Goal: Task Accomplishment & Management: Manage account settings

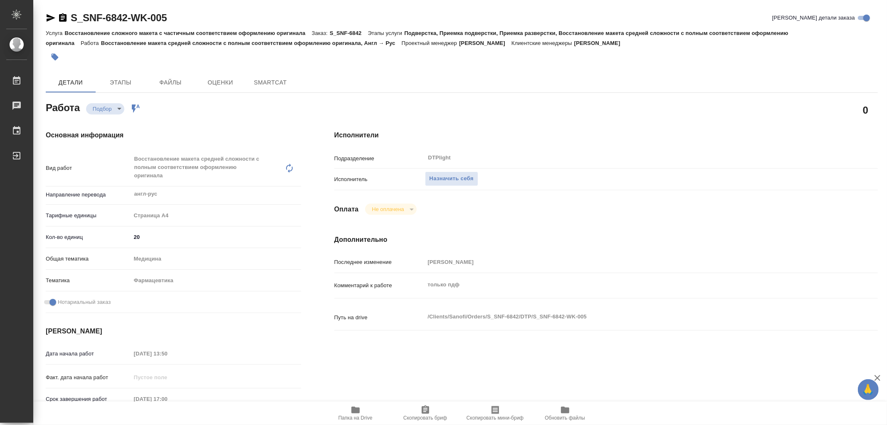
type textarea "x"
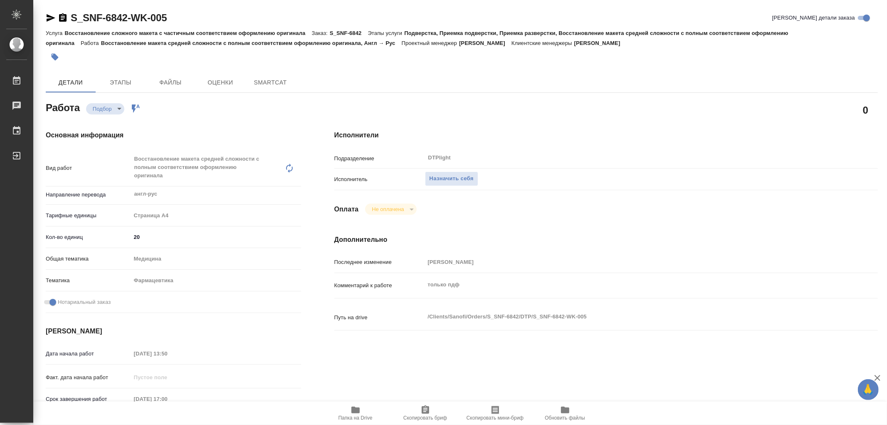
type textarea "x"
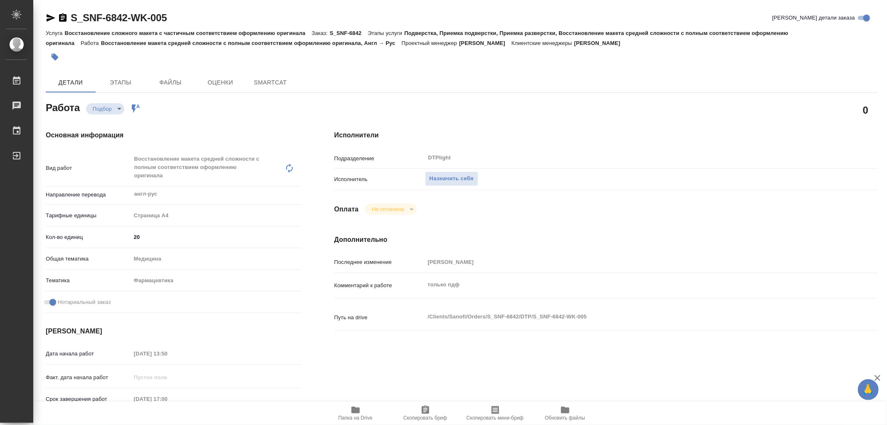
type textarea "x"
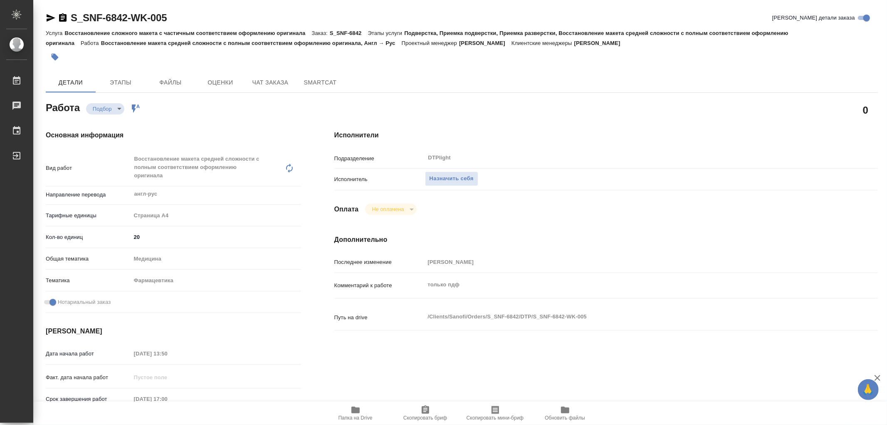
type textarea "x"
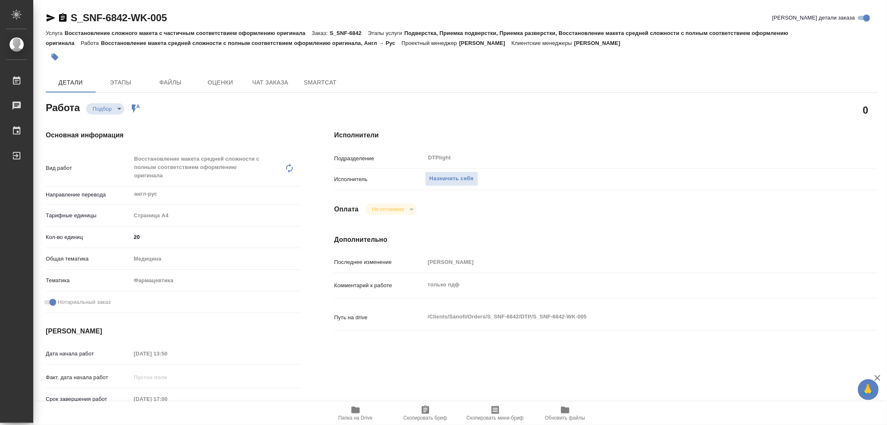
type textarea "x"
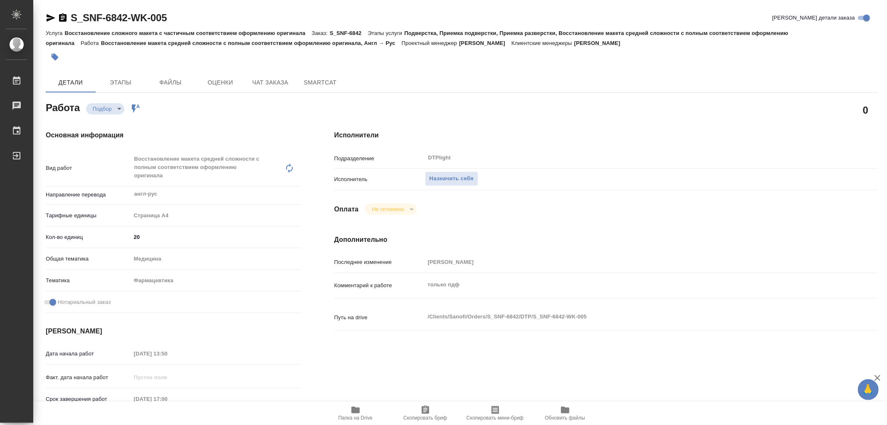
click at [356, 411] on icon "button" at bounding box center [355, 409] width 8 height 7
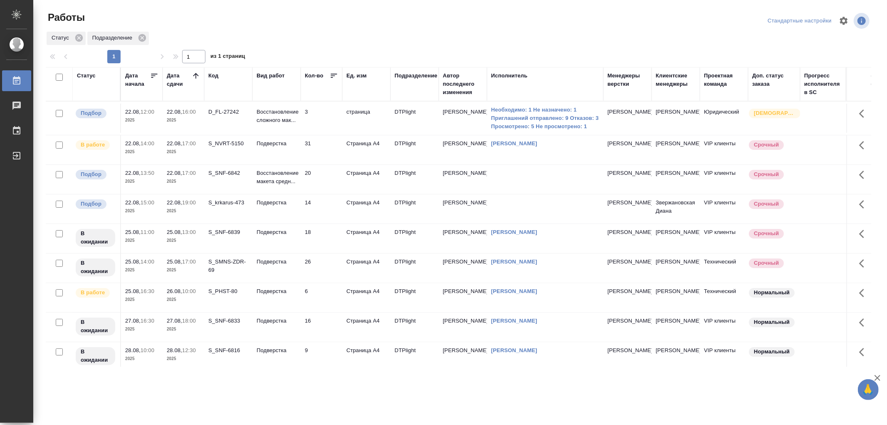
click at [285, 133] on td "Подверстка" at bounding box center [276, 118] width 48 height 29
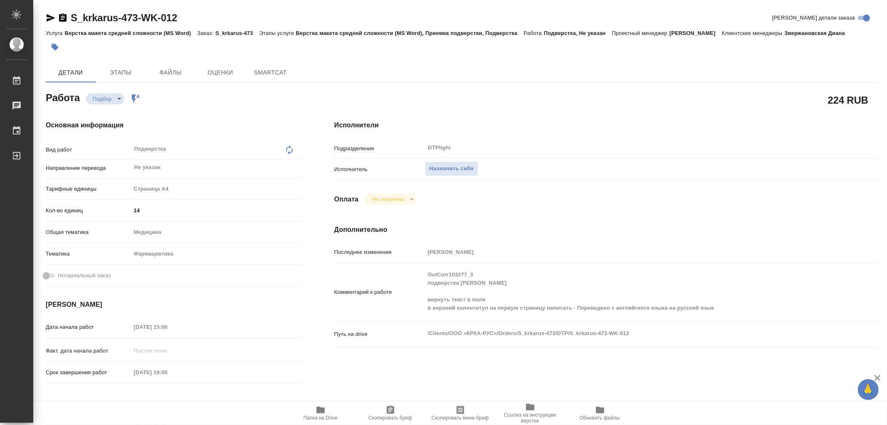
type textarea "x"
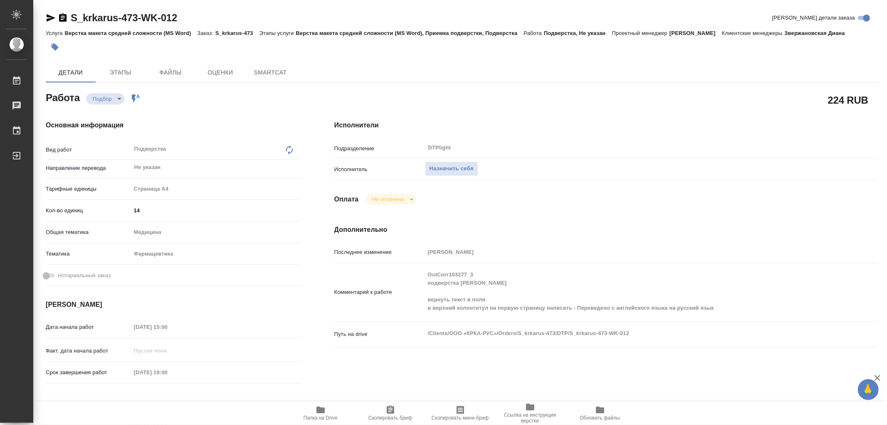
type textarea "x"
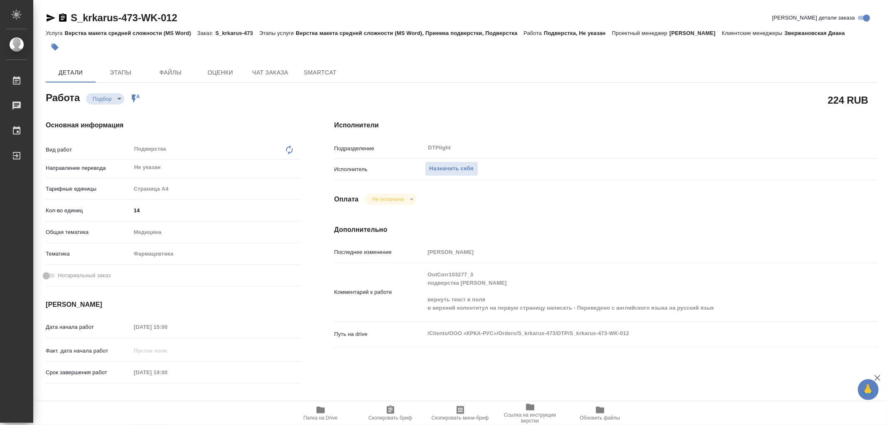
type textarea "x"
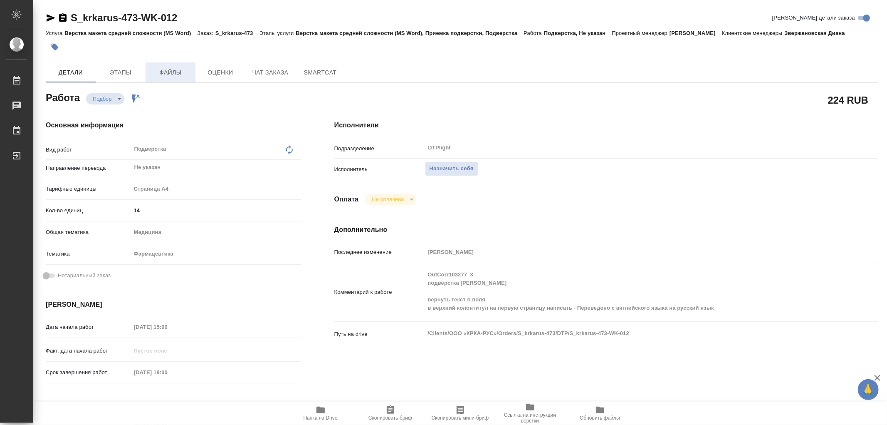
type textarea "x"
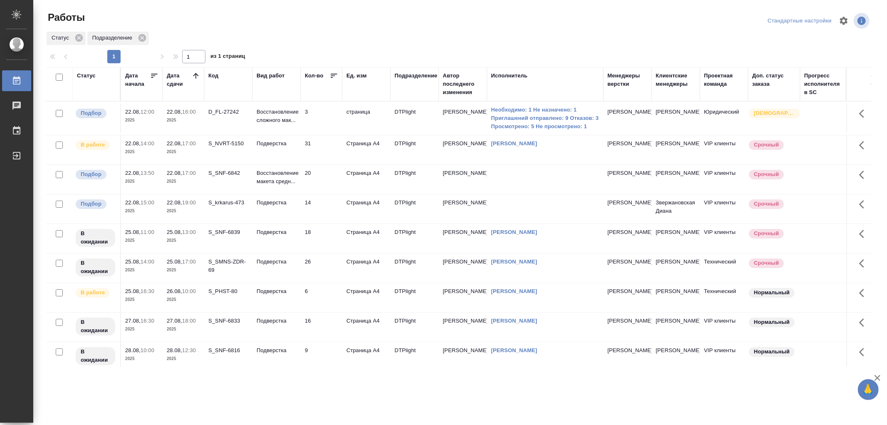
click at [286, 133] on td "Подверстка" at bounding box center [276, 118] width 48 height 29
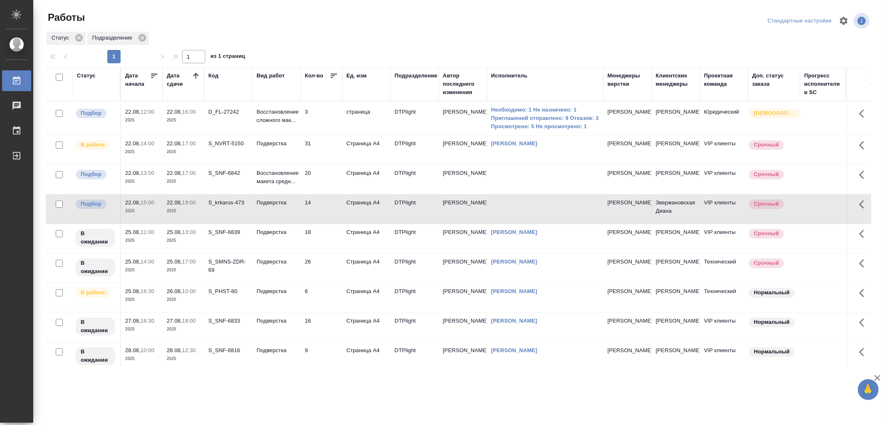
click at [286, 133] on td "Подверстка" at bounding box center [276, 118] width 48 height 29
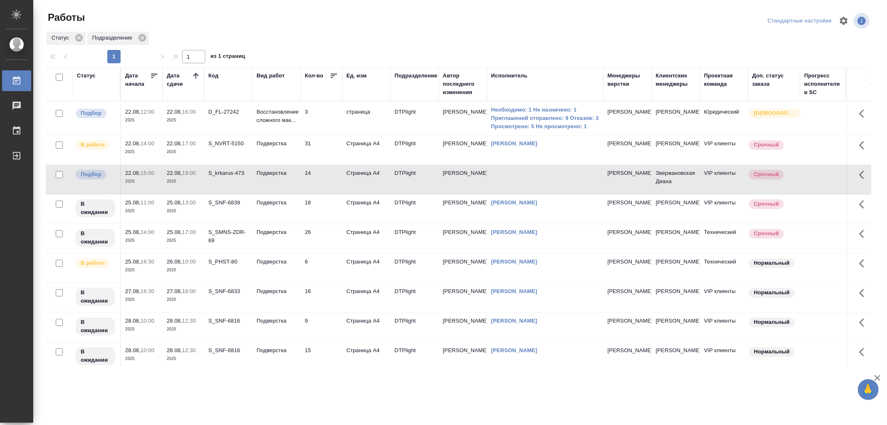
click at [288, 133] on td "Подверстка" at bounding box center [276, 118] width 48 height 29
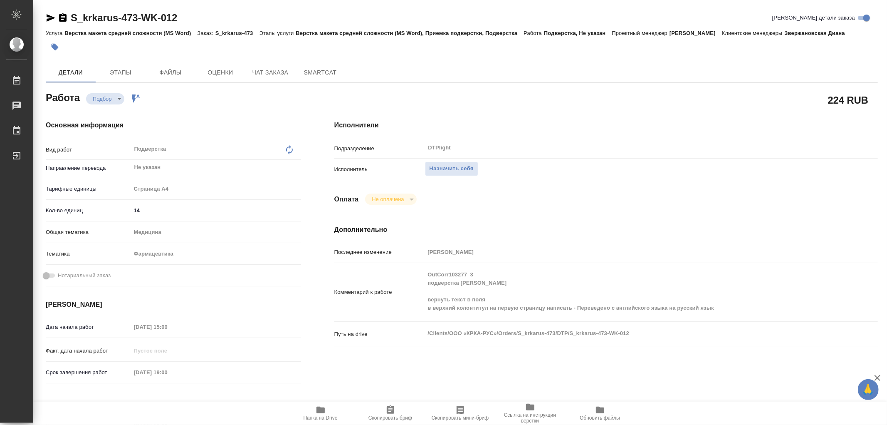
click at [319, 407] on icon "button" at bounding box center [321, 409] width 8 height 7
click at [322, 412] on icon "button" at bounding box center [321, 409] width 8 height 7
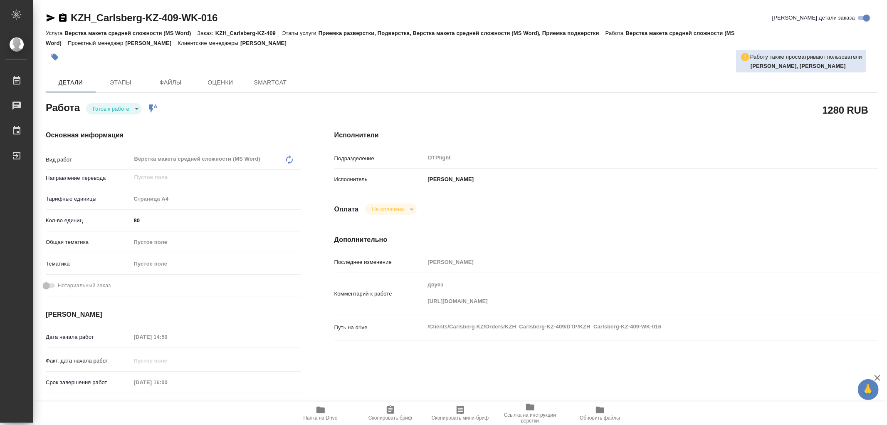
type textarea "x"
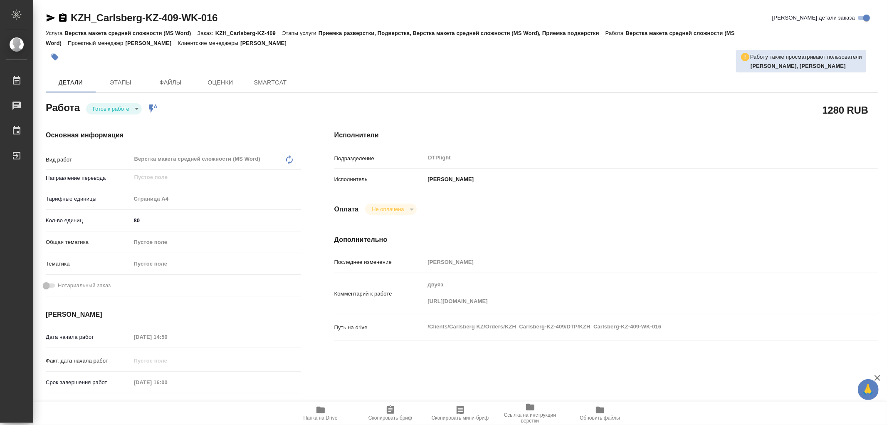
type textarea "x"
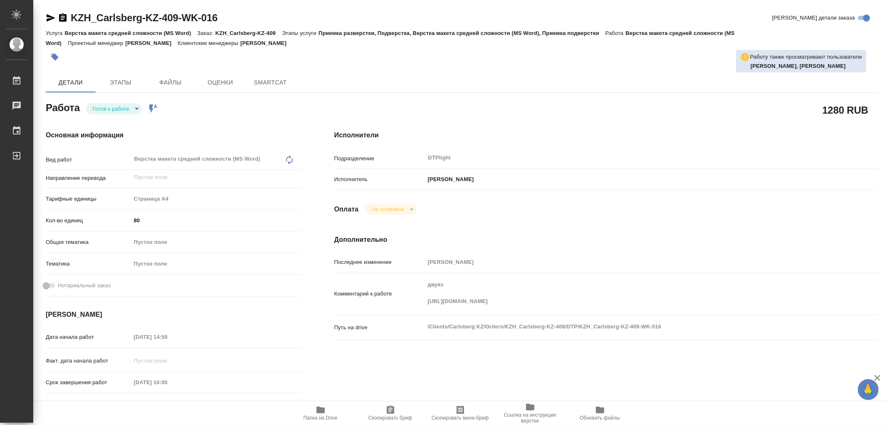
type textarea "x"
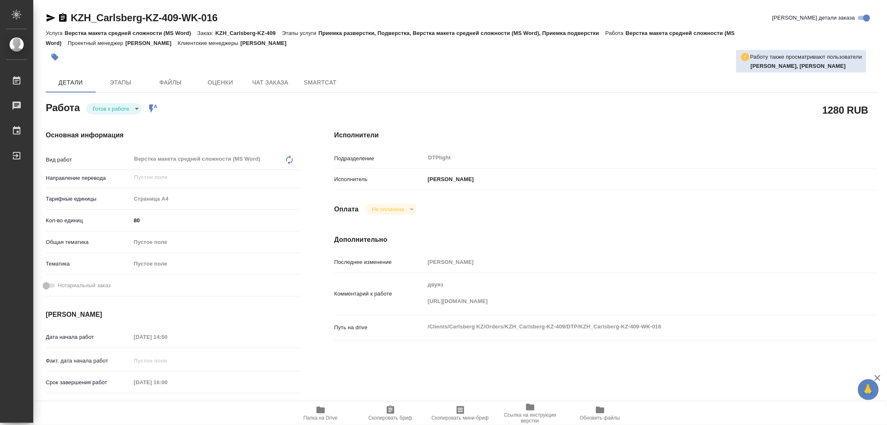
type textarea "x"
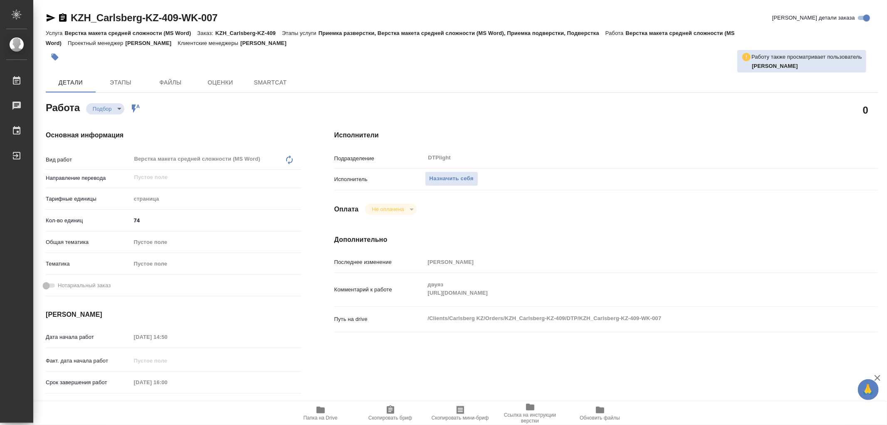
type textarea "x"
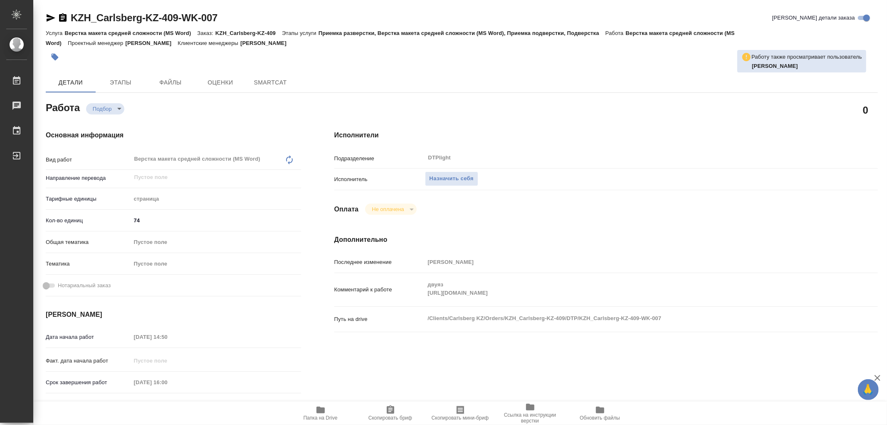
type textarea "x"
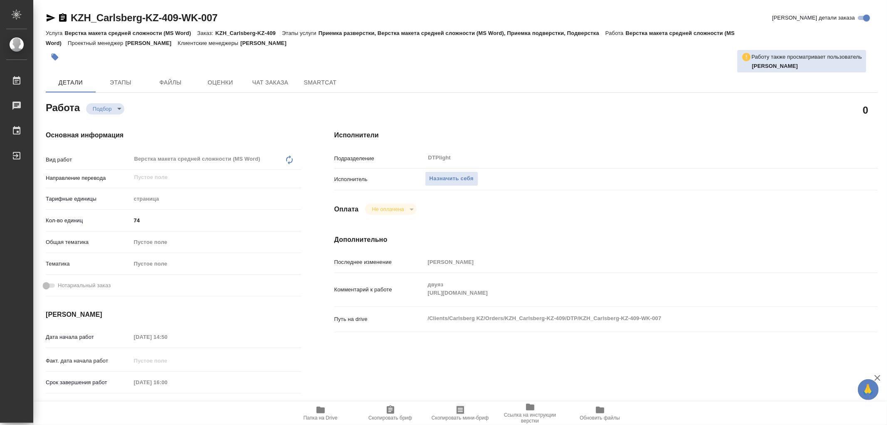
type textarea "x"
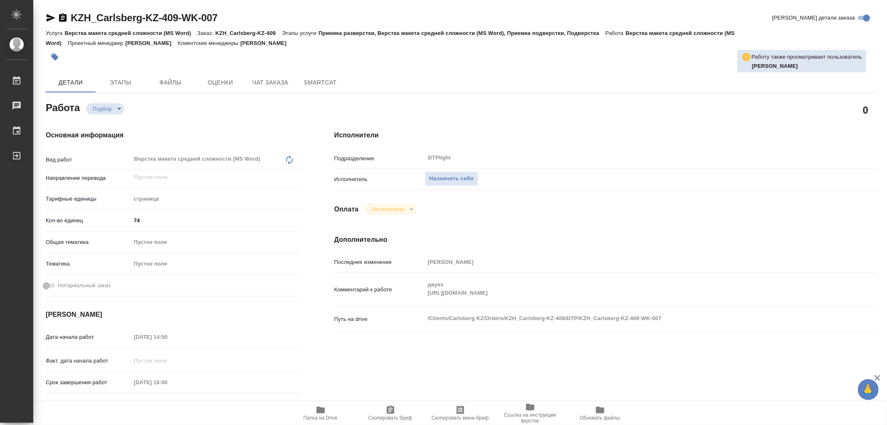
type textarea "x"
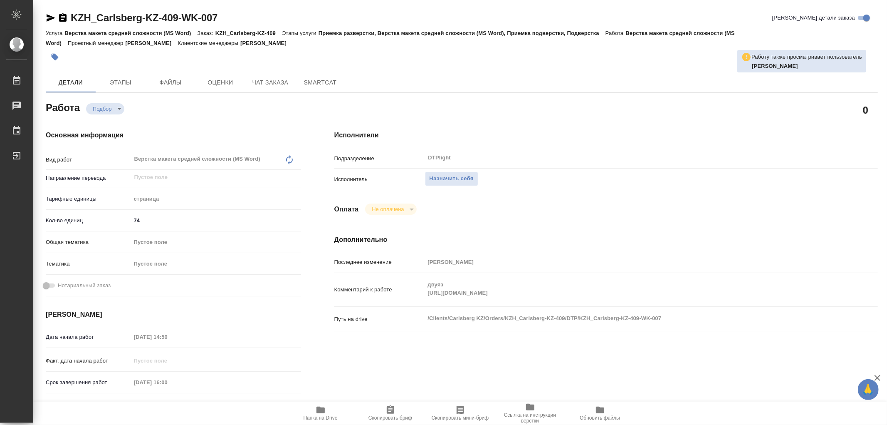
click at [533, 287] on div "Комментарий к работе двуяз https://drive.awatera.com/apps/files/?dir=/Shares/Ca…" at bounding box center [606, 289] width 544 height 27
click at [119, 80] on span "Этапы" at bounding box center [121, 82] width 40 height 10
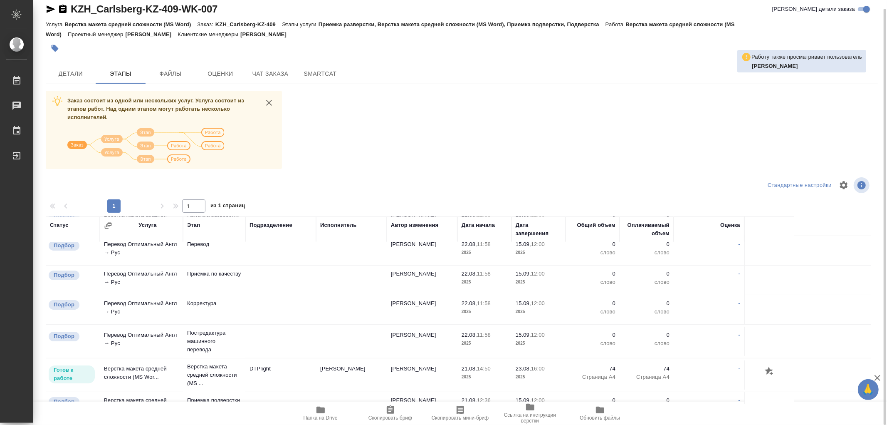
scroll to position [185, 0]
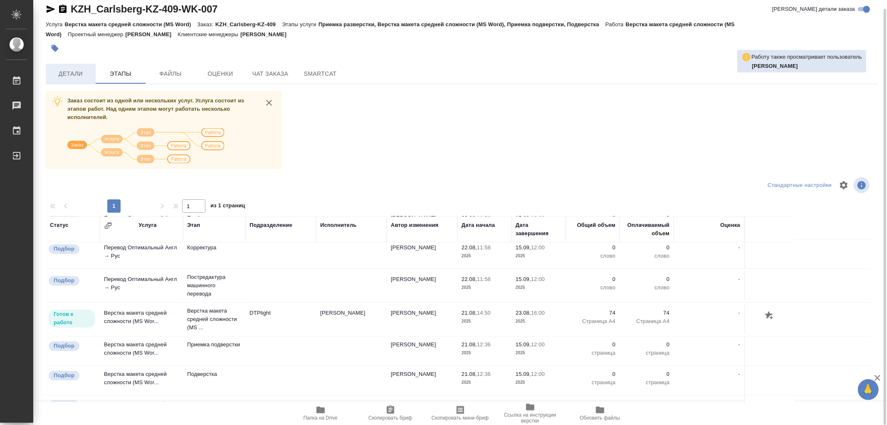
click at [60, 76] on span "Детали" at bounding box center [71, 74] width 40 height 10
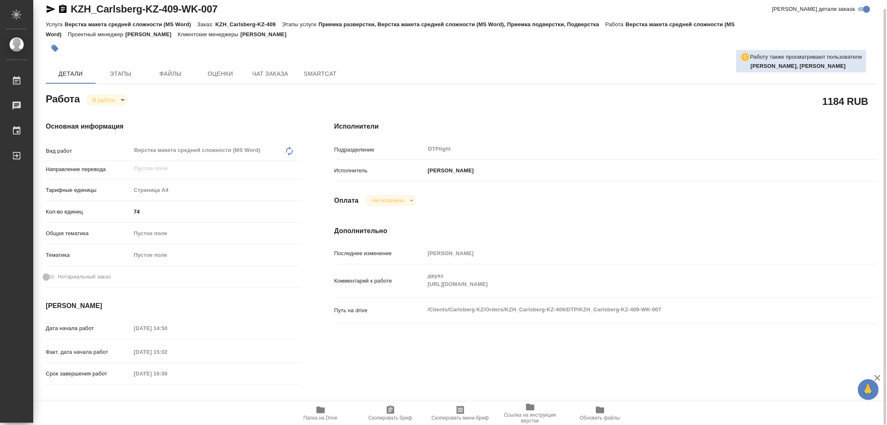
type textarea "x"
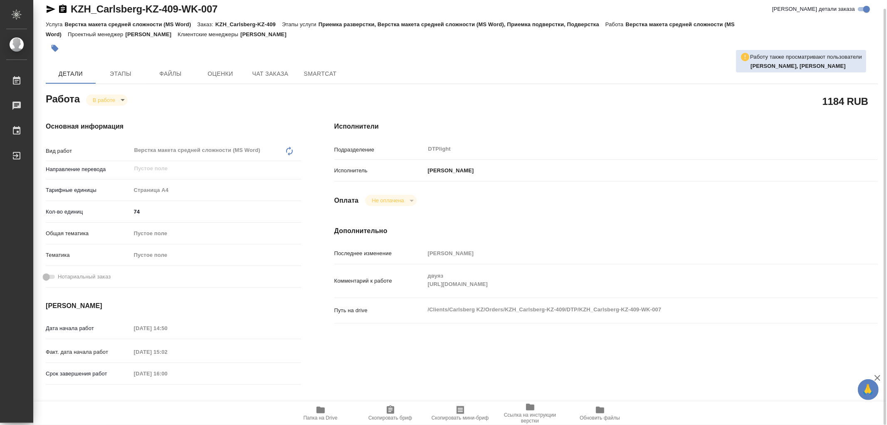
type textarea "x"
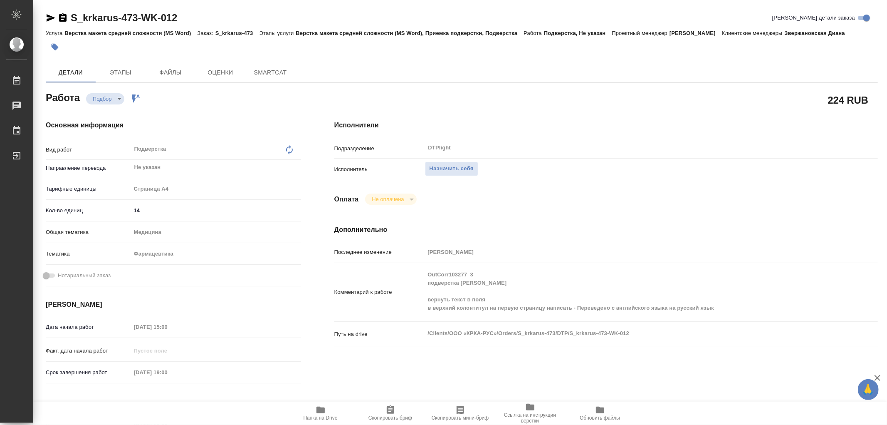
type textarea "x"
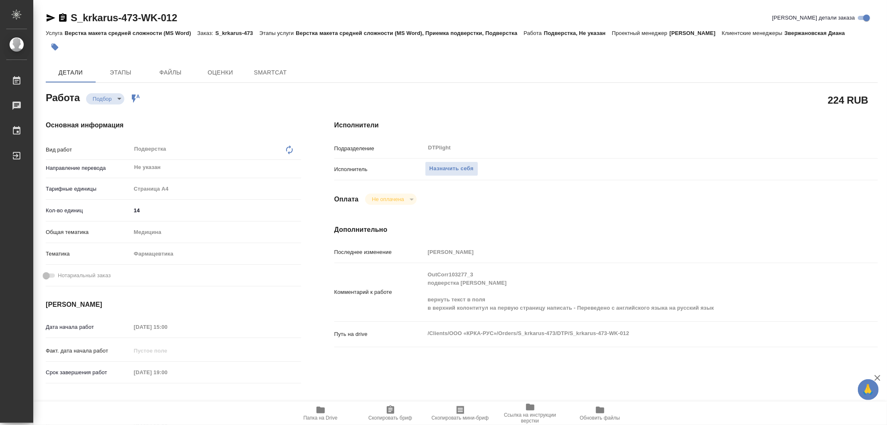
type textarea "x"
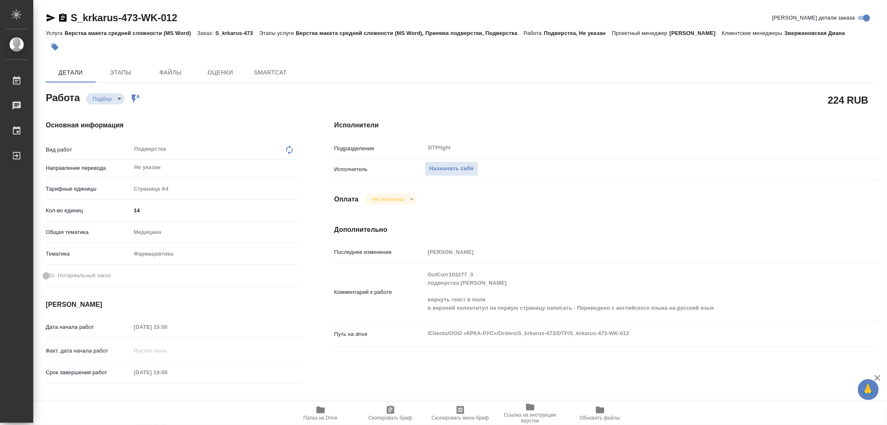
type textarea "x"
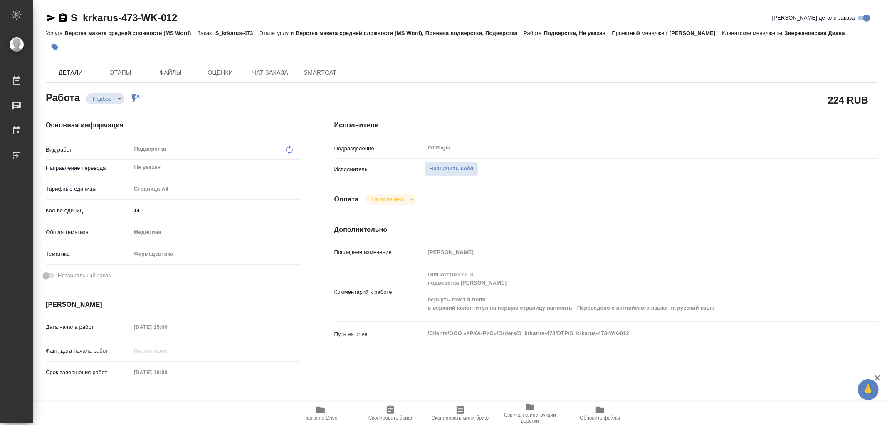
type textarea "x"
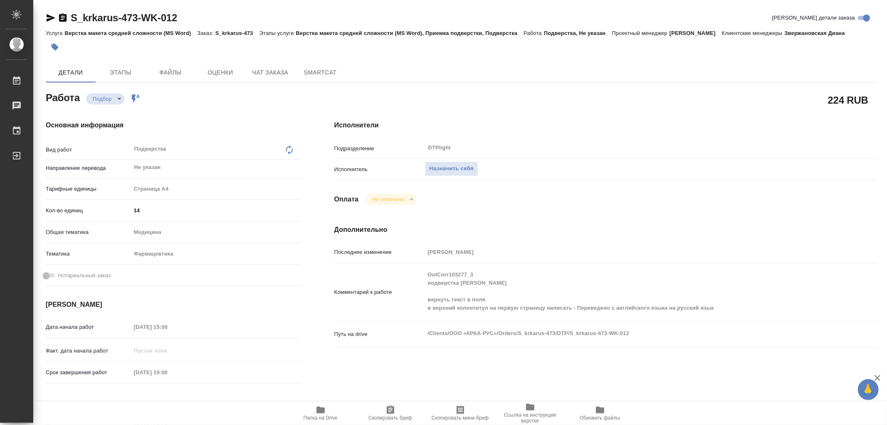
type textarea "x"
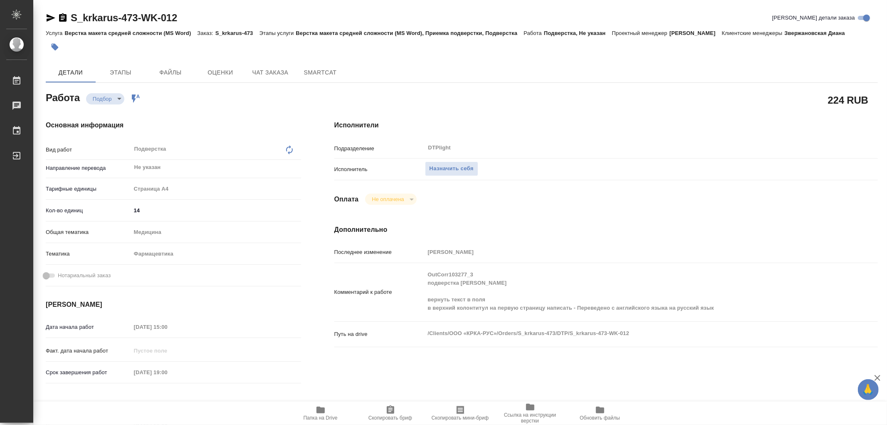
click at [318, 410] on icon "button" at bounding box center [321, 409] width 8 height 7
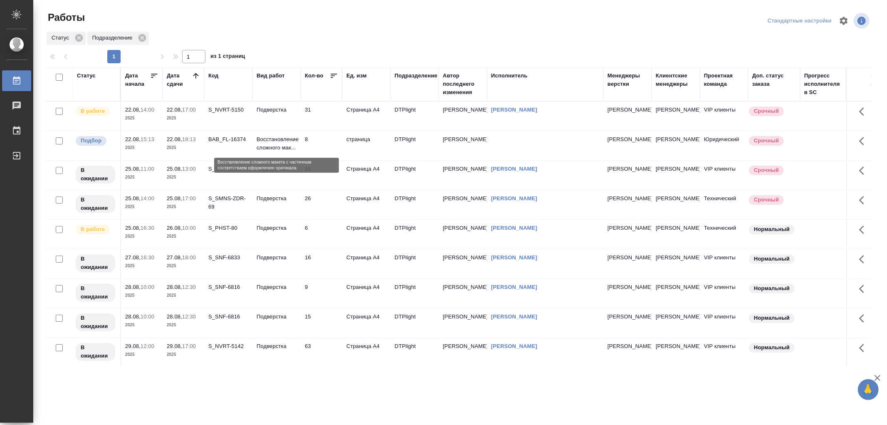
click at [281, 148] on p "Восстановление сложного мак..." at bounding box center [277, 143] width 40 height 17
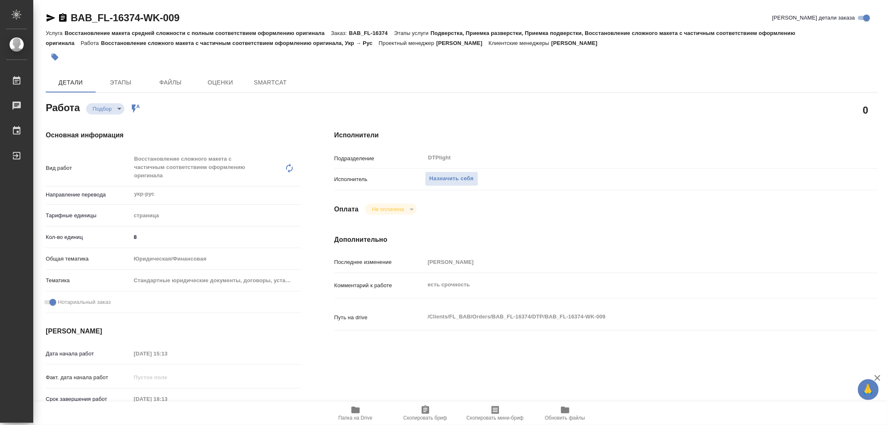
type textarea "x"
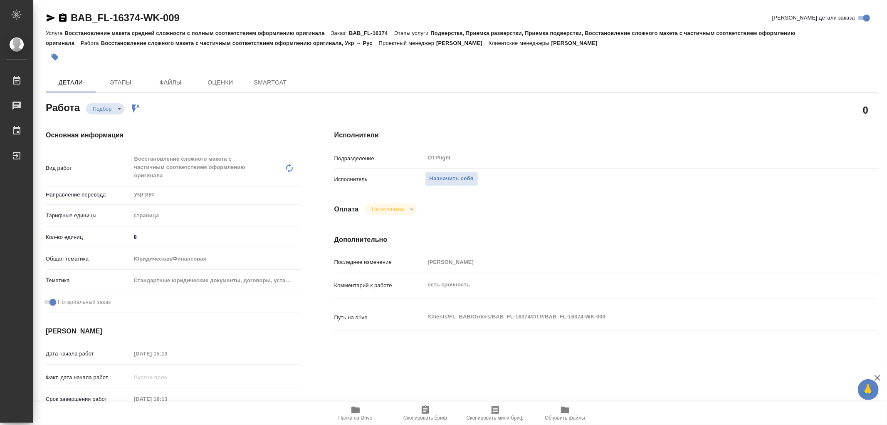
type textarea "x"
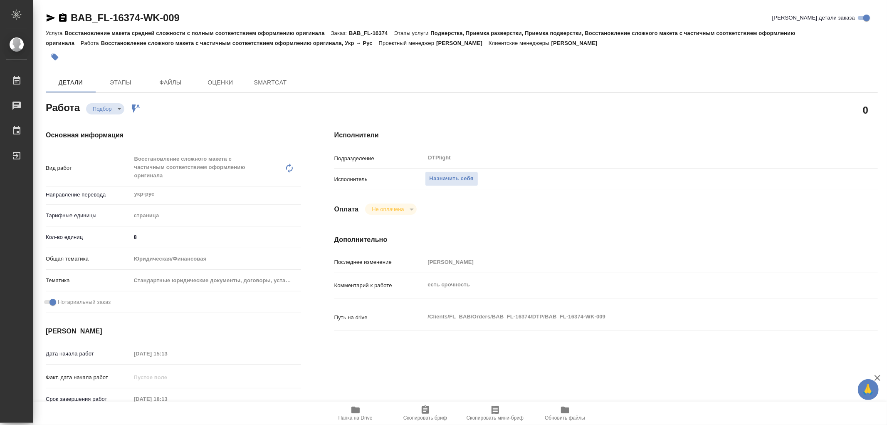
type textarea "x"
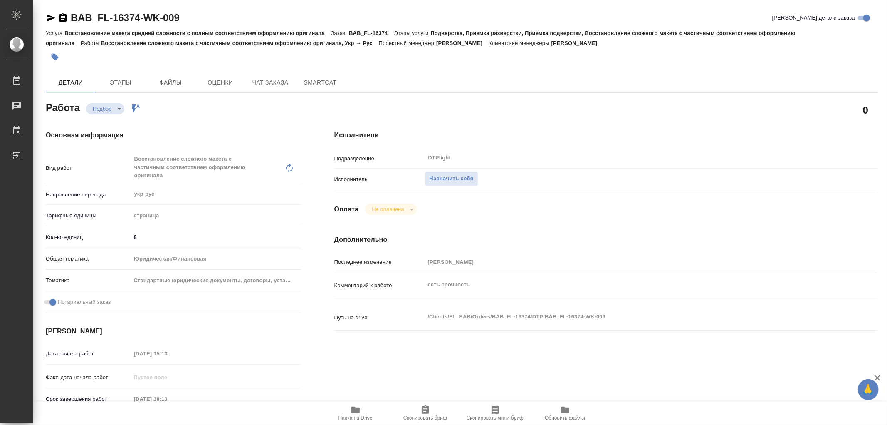
type textarea "x"
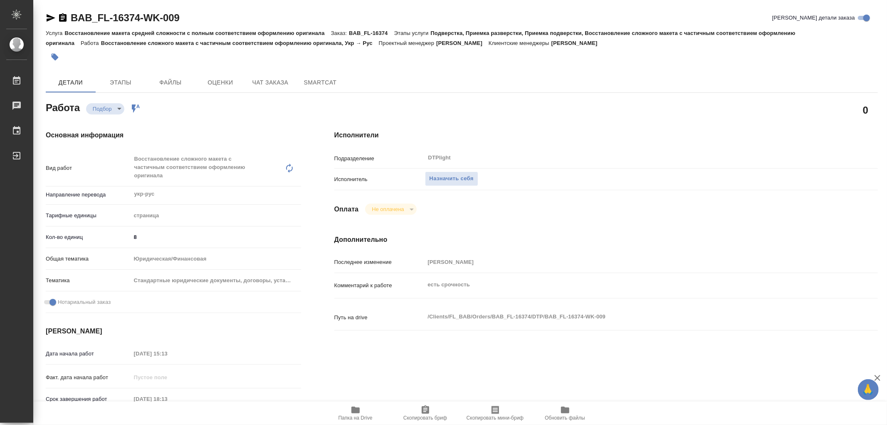
click at [360, 406] on icon "button" at bounding box center [356, 410] width 10 height 10
type textarea "x"
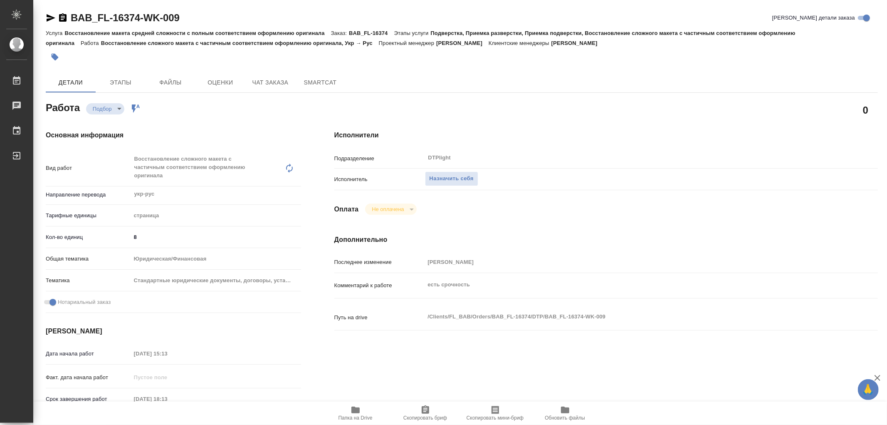
type textarea "x"
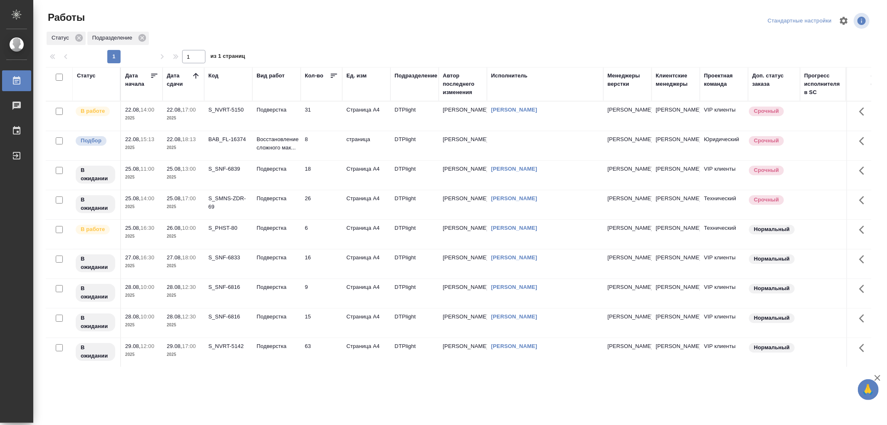
click at [298, 111] on td "Подверстка" at bounding box center [276, 115] width 48 height 29
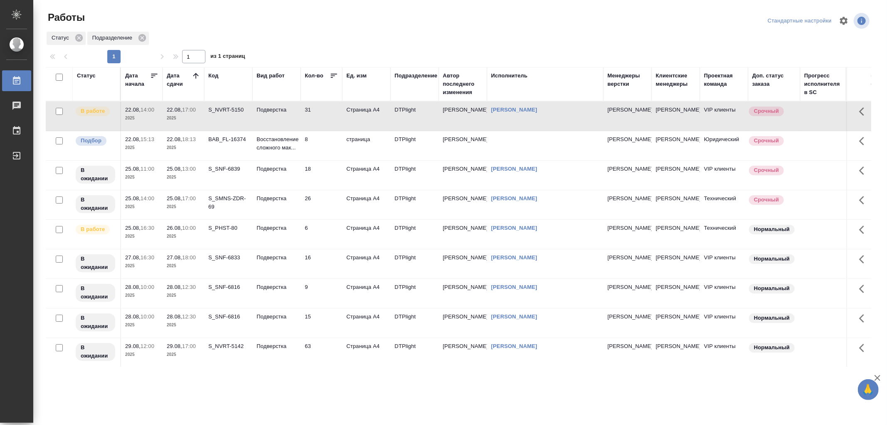
click at [298, 111] on td "Подверстка" at bounding box center [276, 115] width 48 height 29
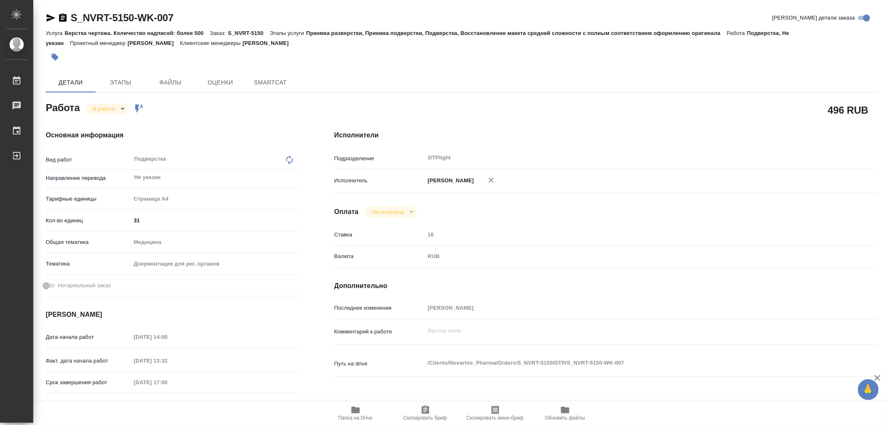
type textarea "x"
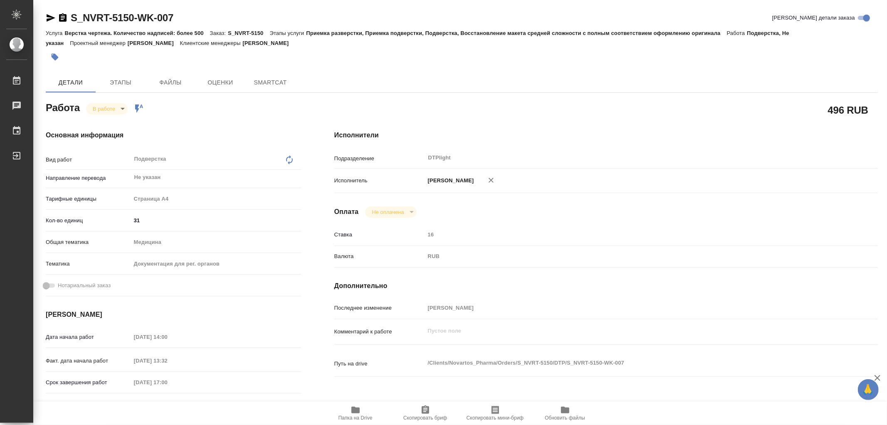
type textarea "x"
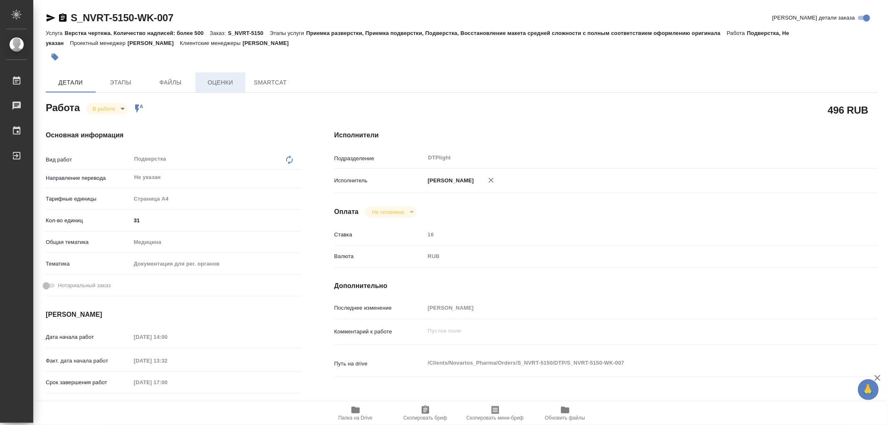
type textarea "x"
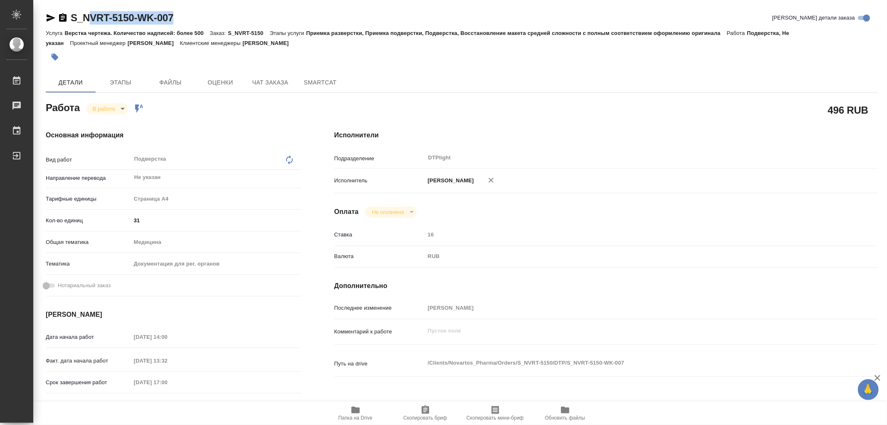
type textarea "x"
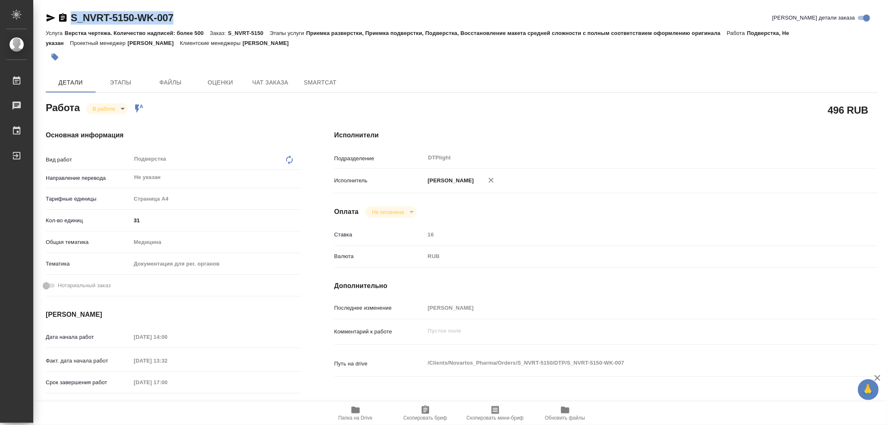
drag, startPoint x: 176, startPoint y: 14, endPoint x: 73, endPoint y: 15, distance: 103.6
click at [64, 14] on div "S_NVRT-5150-WK-007 Кратко детали заказа" at bounding box center [462, 17] width 832 height 13
type textarea "x"
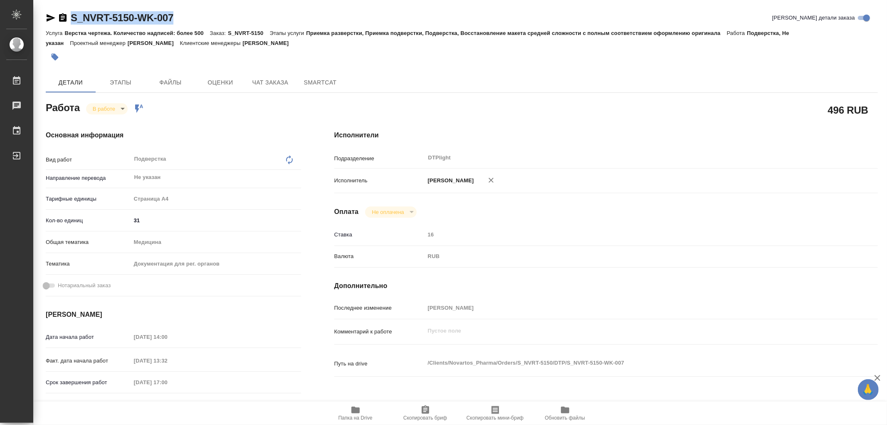
type textarea "x"
copy link "S_NVRT-5150-WK-007"
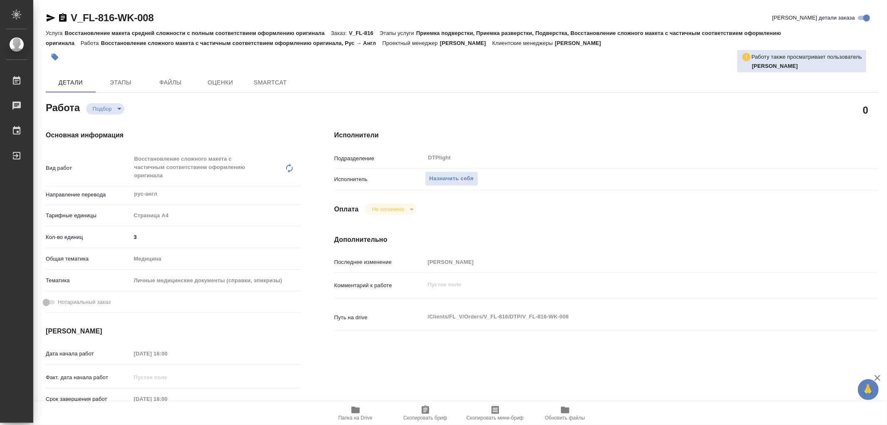
type textarea "x"
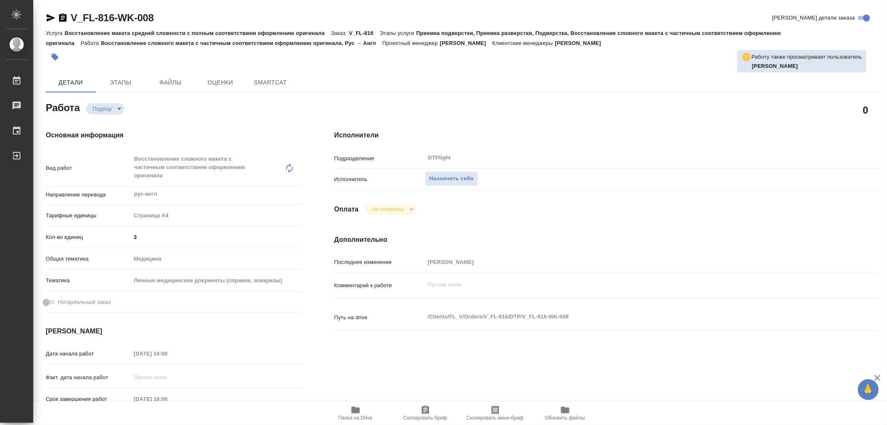
type textarea "x"
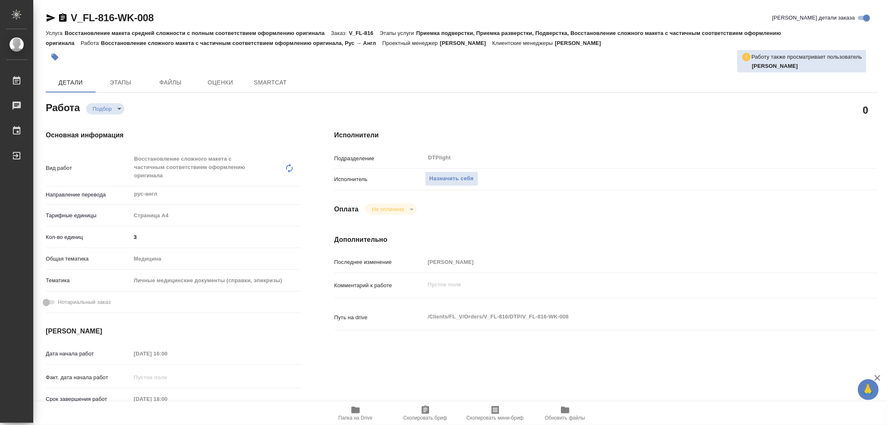
type textarea "x"
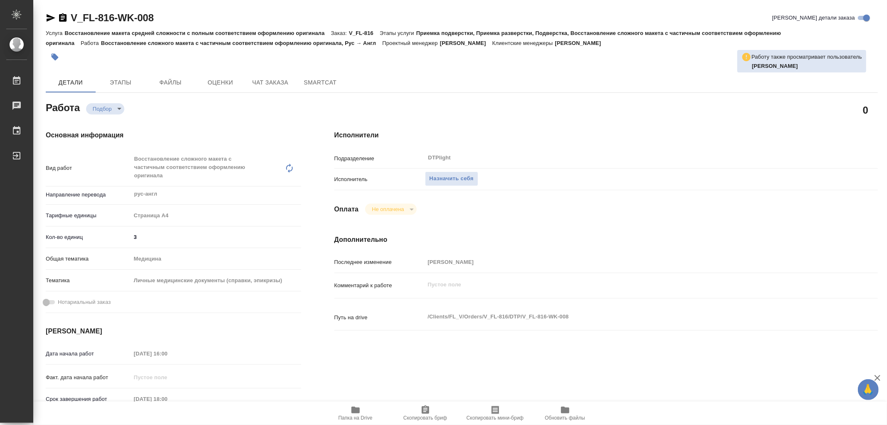
type textarea "x"
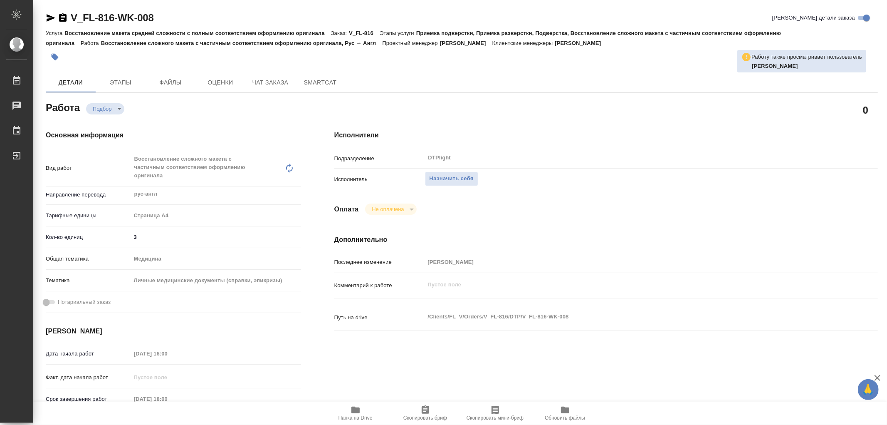
click at [347, 418] on span "Папка на Drive" at bounding box center [356, 418] width 34 height 6
type textarea "x"
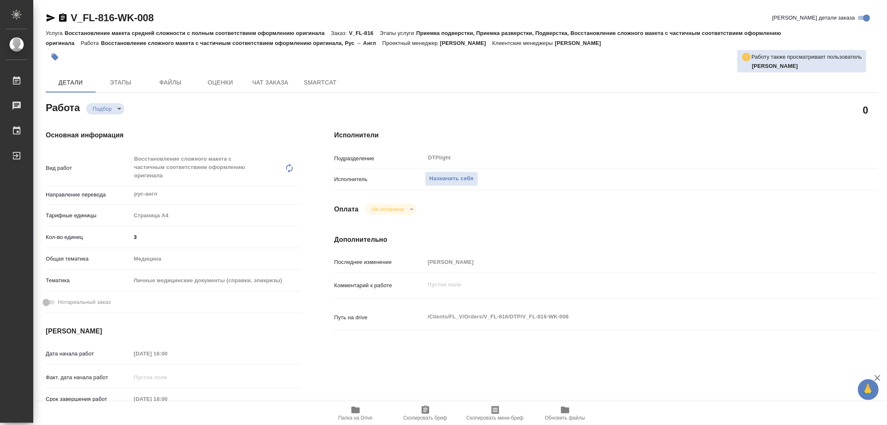
type textarea "x"
click at [352, 415] on span "Папка на Drive" at bounding box center [356, 418] width 34 height 6
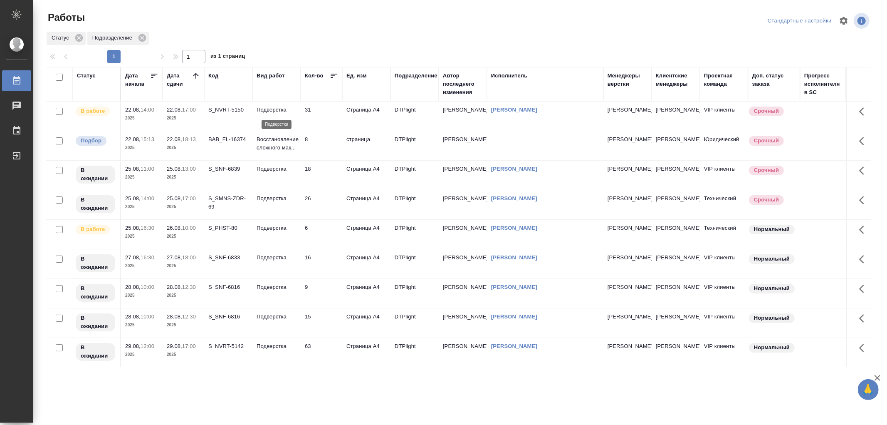
click at [285, 106] on p "Подверстка" at bounding box center [277, 110] width 40 height 8
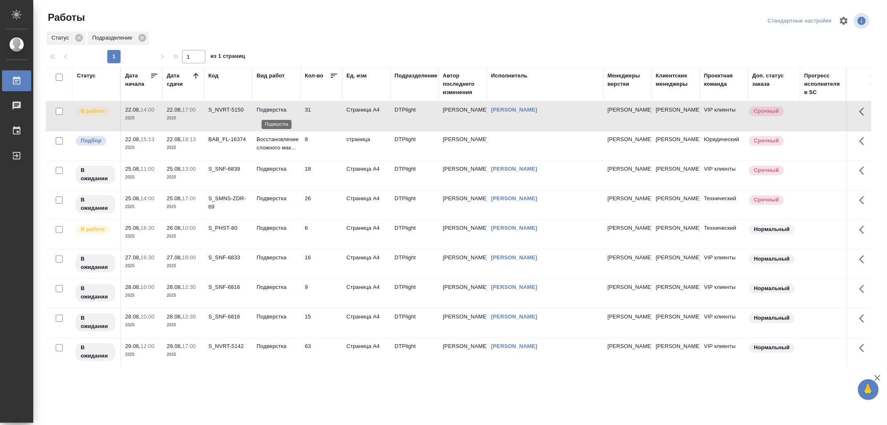
click at [285, 106] on p "Подверстка" at bounding box center [277, 110] width 40 height 8
click at [289, 131] on td "Восстановление сложного мак..." at bounding box center [276, 115] width 48 height 29
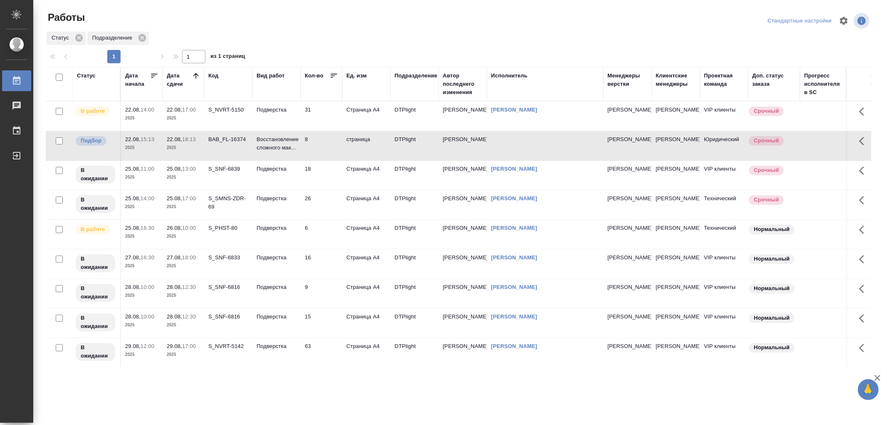
click at [289, 131] on td "Восстановление сложного мак..." at bounding box center [276, 115] width 48 height 29
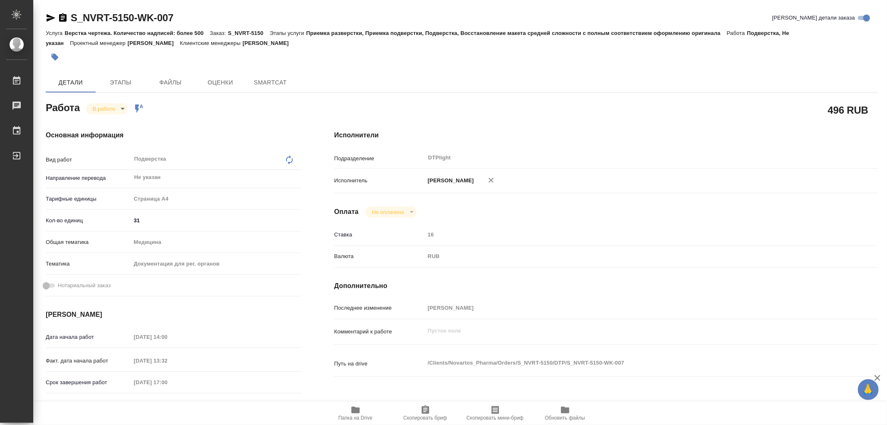
type textarea "x"
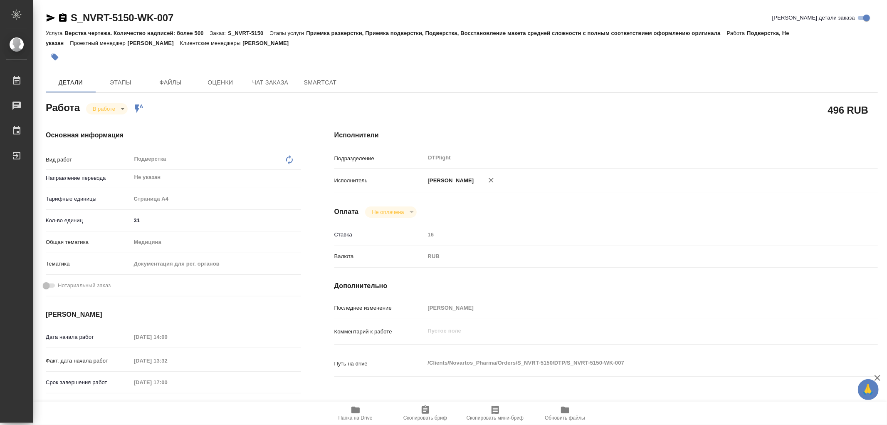
type textarea "x"
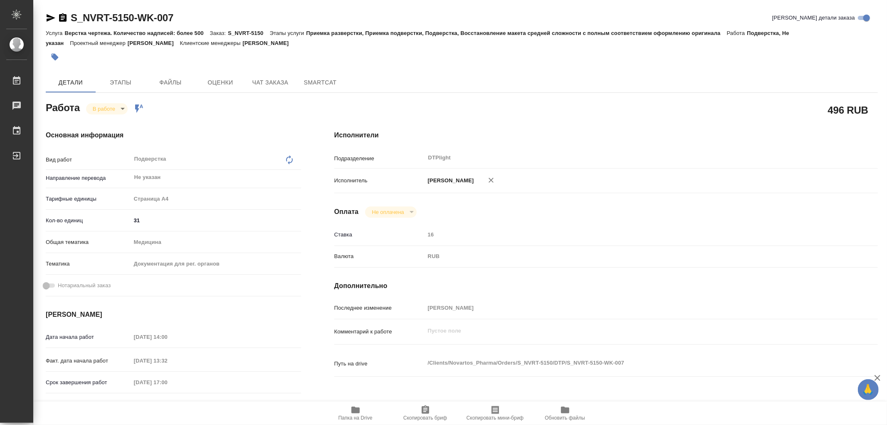
type textarea "x"
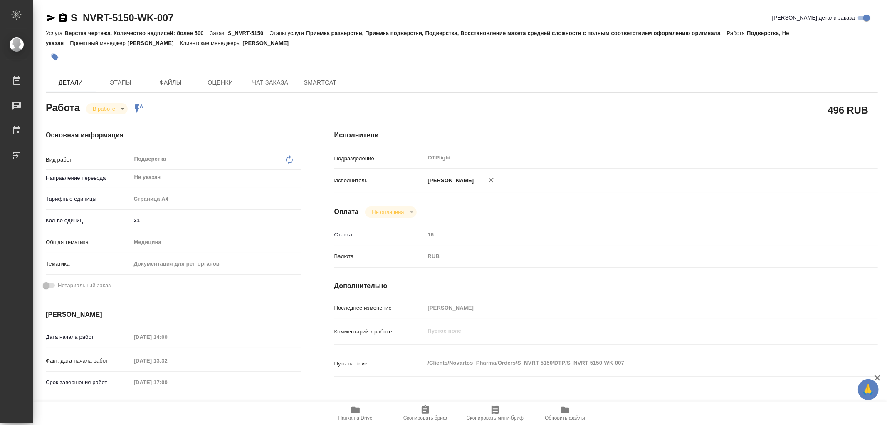
click at [359, 409] on icon "button" at bounding box center [355, 409] width 8 height 7
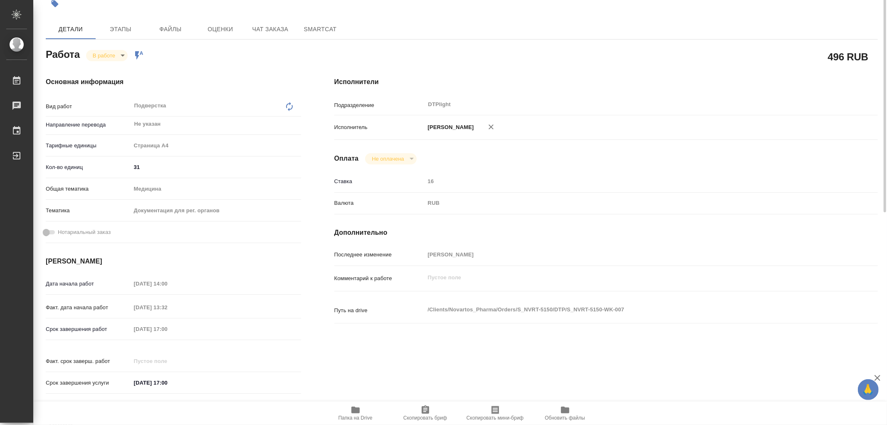
scroll to position [7, 0]
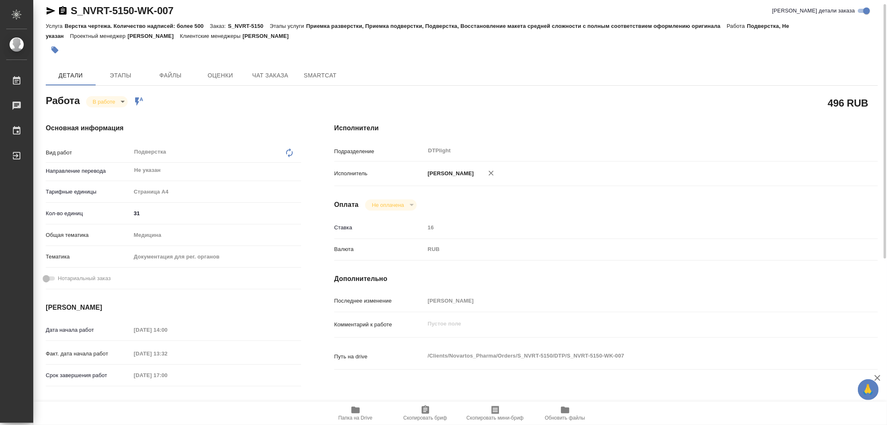
click at [90, 94] on div "Работа В работе inProgress Работа включена в последовательность" at bounding box center [173, 99] width 255 height 15
click at [99, 98] on body "🙏 .cls-1 fill:#fff; AWATERA Работы 0 Чаты График Выйти S_NVRT-5150-WK-007 Кратк…" at bounding box center [443, 212] width 887 height 425
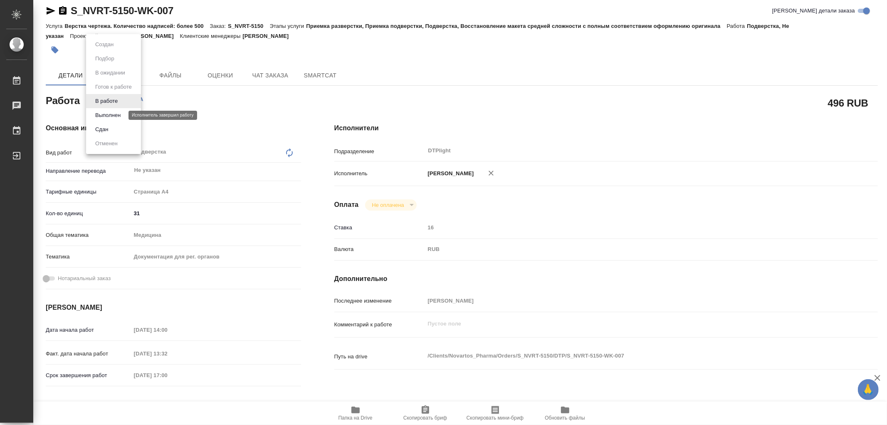
click at [109, 113] on button "Выполнен" at bounding box center [108, 115] width 30 height 9
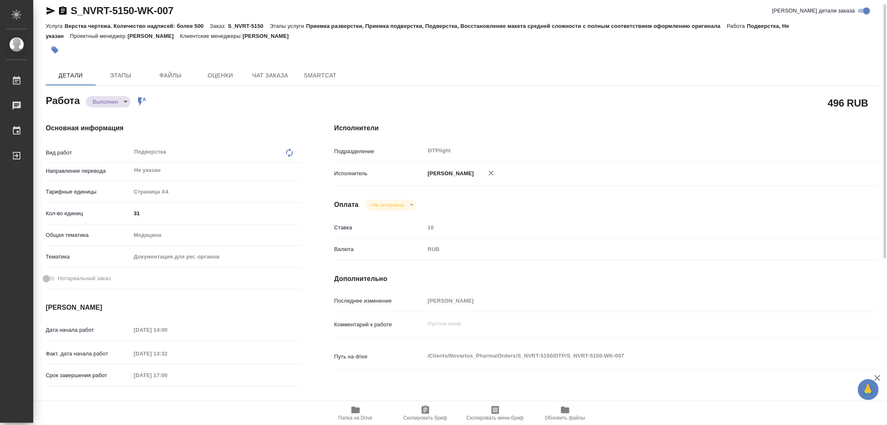
type textarea "x"
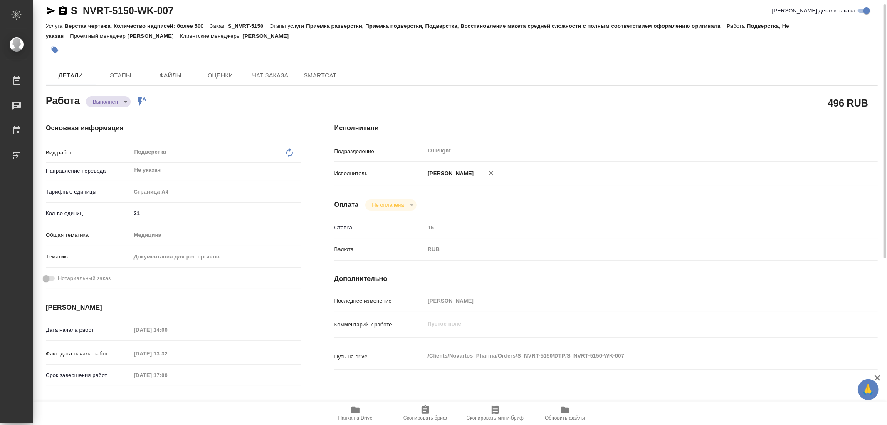
type textarea "x"
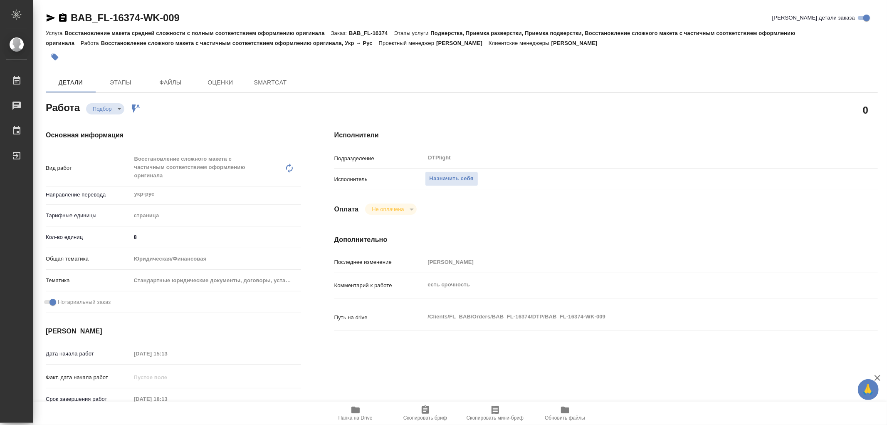
type textarea "x"
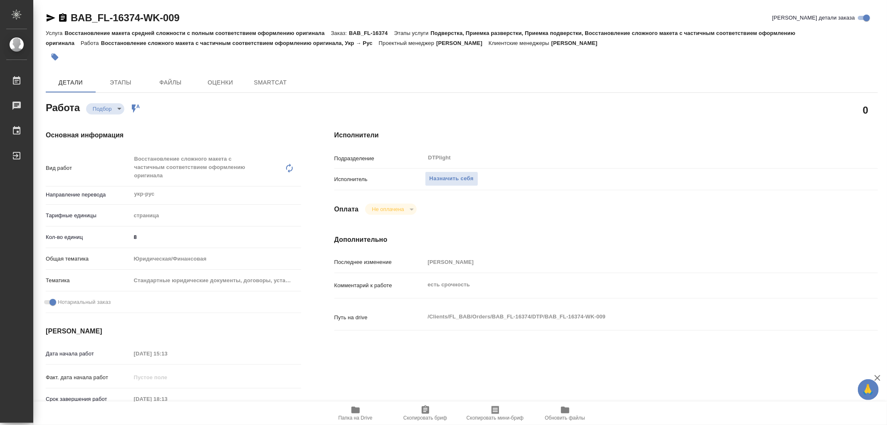
type textarea "x"
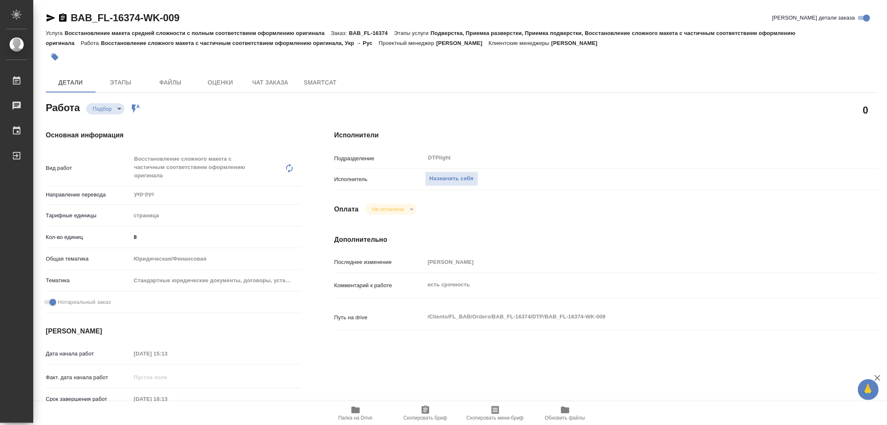
click at [359, 411] on icon "button" at bounding box center [355, 409] width 8 height 7
type textarea "x"
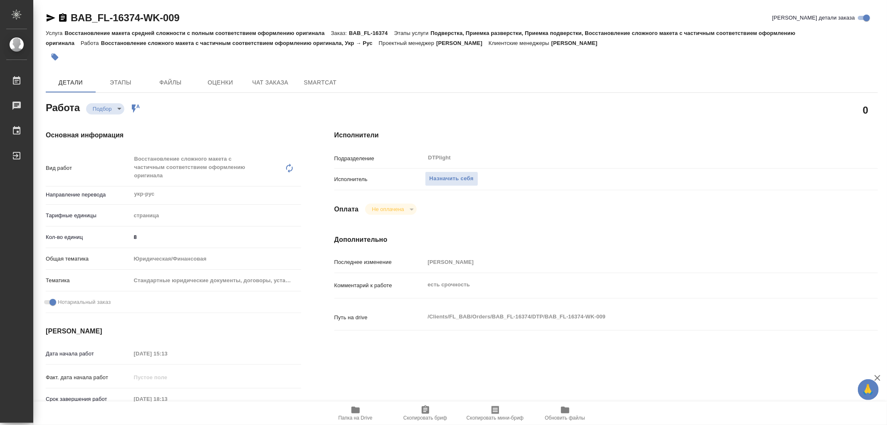
type textarea "x"
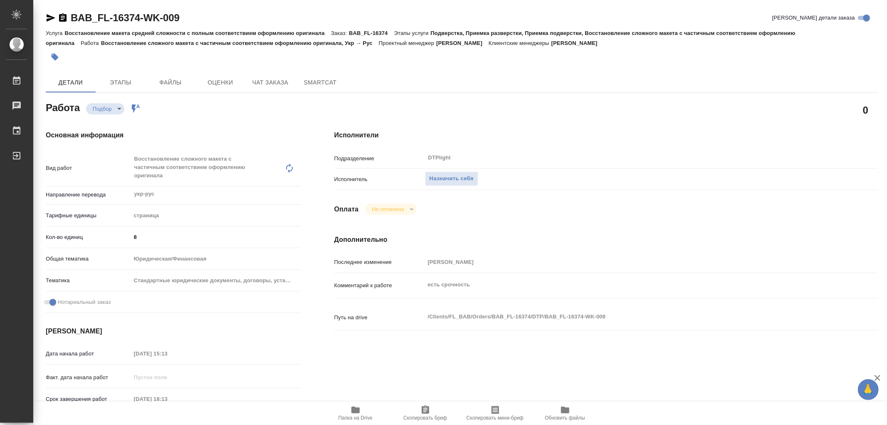
type textarea "x"
